Goal: Go to known website: Access a specific website the user already knows

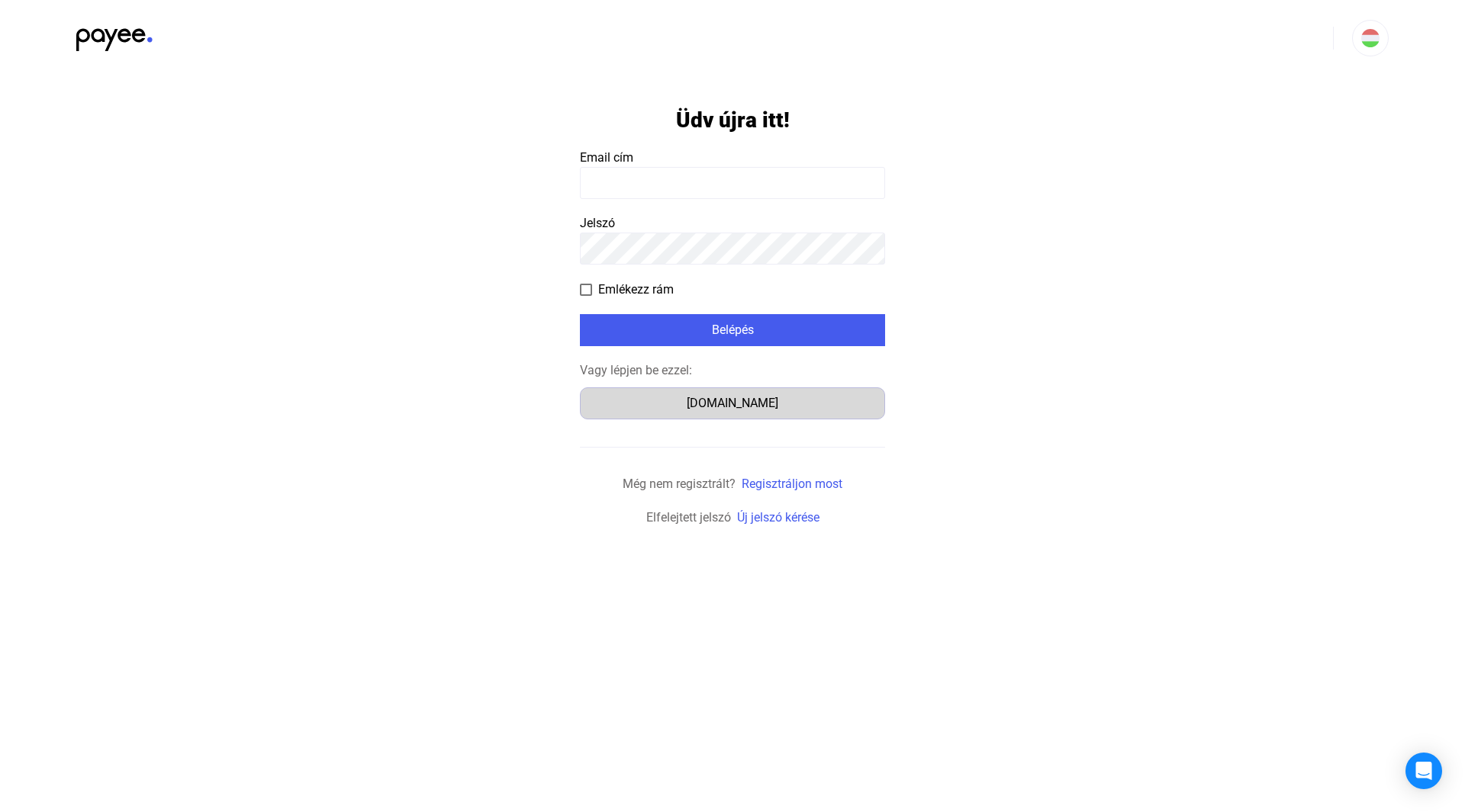
click at [746, 410] on div "[DOMAIN_NAME]" at bounding box center [732, 403] width 295 height 18
click at [721, 396] on div "[DOMAIN_NAME]" at bounding box center [732, 403] width 295 height 18
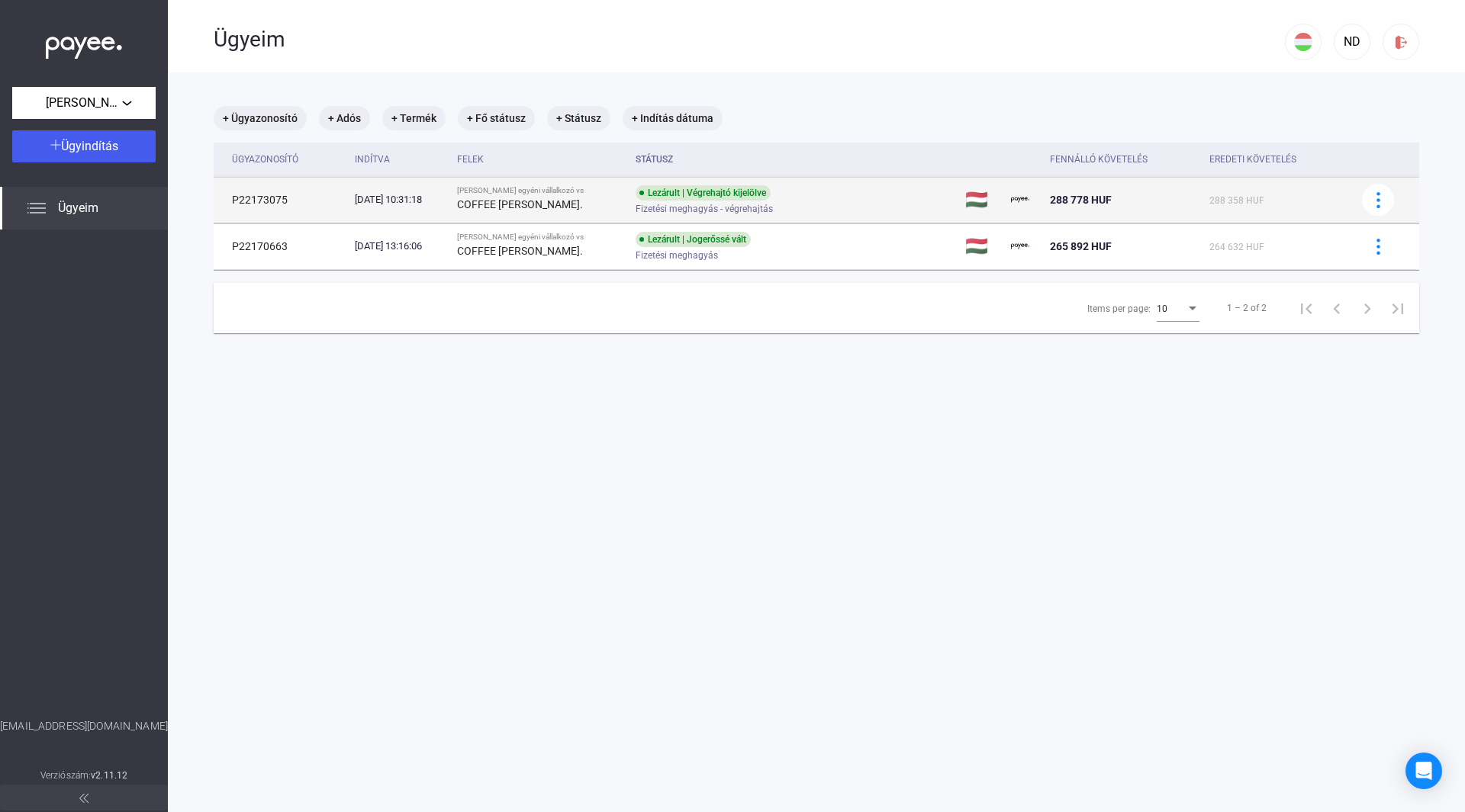
click at [853, 209] on div "Fizetési meghagyás - végrehajtás" at bounding box center [757, 209] width 243 height 11
